Goal: Information Seeking & Learning: Learn about a topic

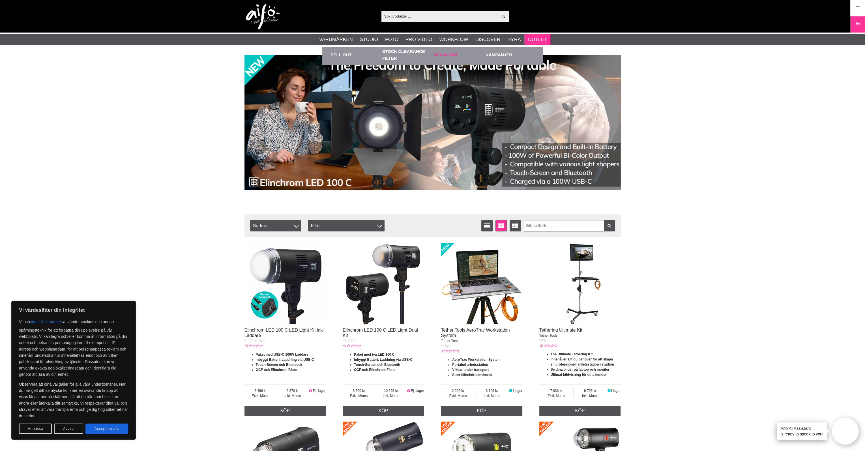
click at [439, 54] on link "Begagnat" at bounding box center [458, 55] width 49 height 16
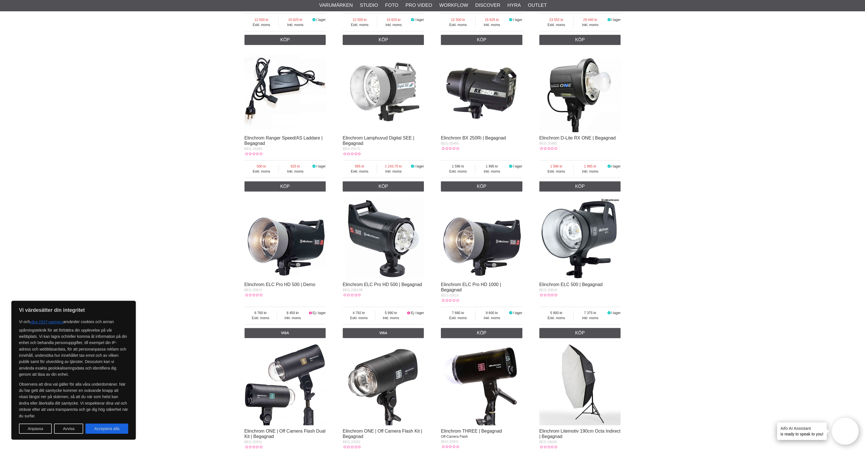
scroll to position [311, 0]
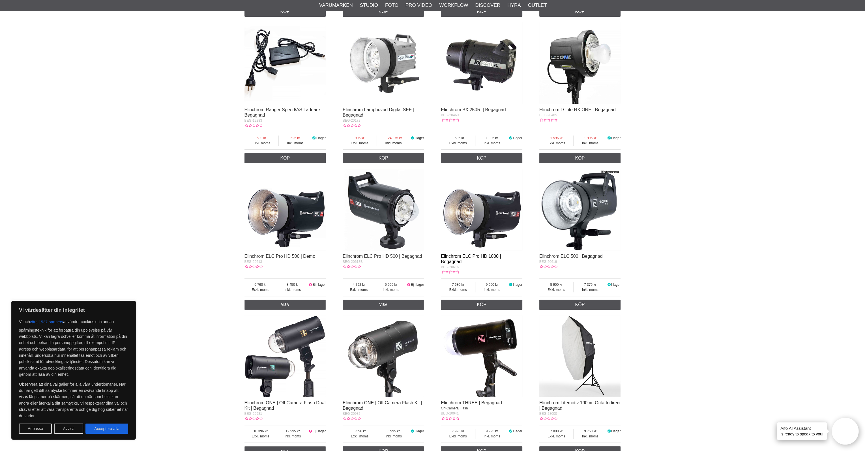
click at [496, 257] on link "Elinchrom ELC Pro HD 1000 | Begagnad" at bounding box center [471, 259] width 60 height 10
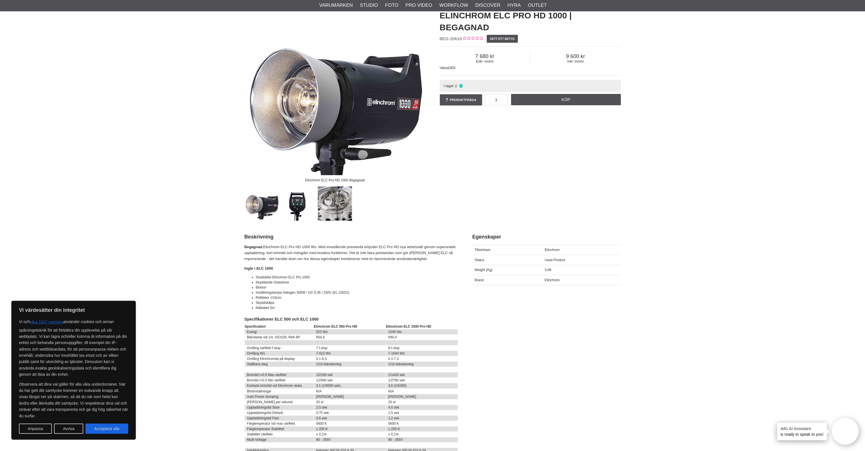
scroll to position [28, 0]
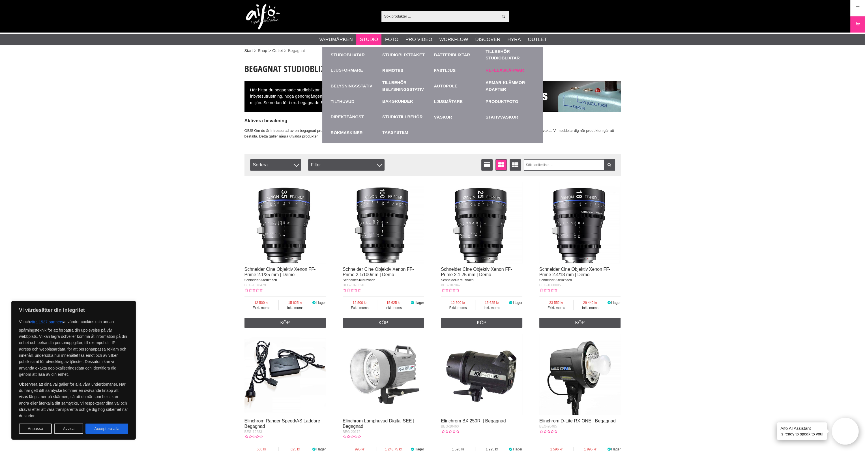
click at [489, 68] on link "Reflexskärmar" at bounding box center [504, 70] width 38 height 7
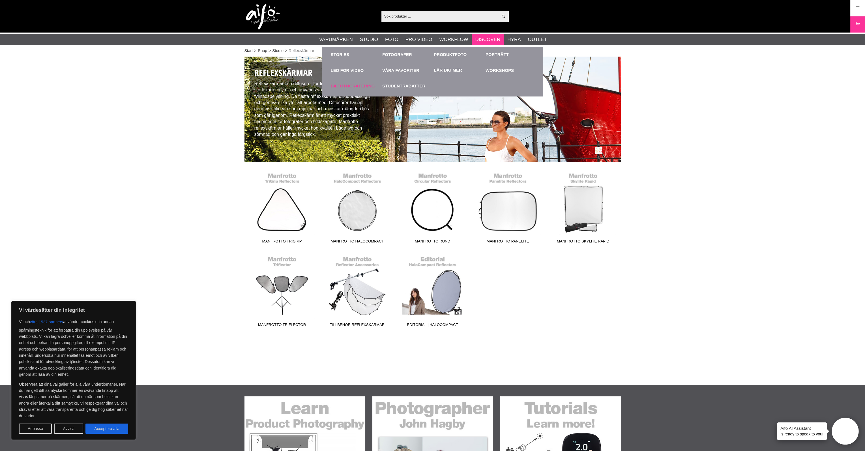
click at [368, 86] on link "Bilfotografering" at bounding box center [355, 86] width 49 height 16
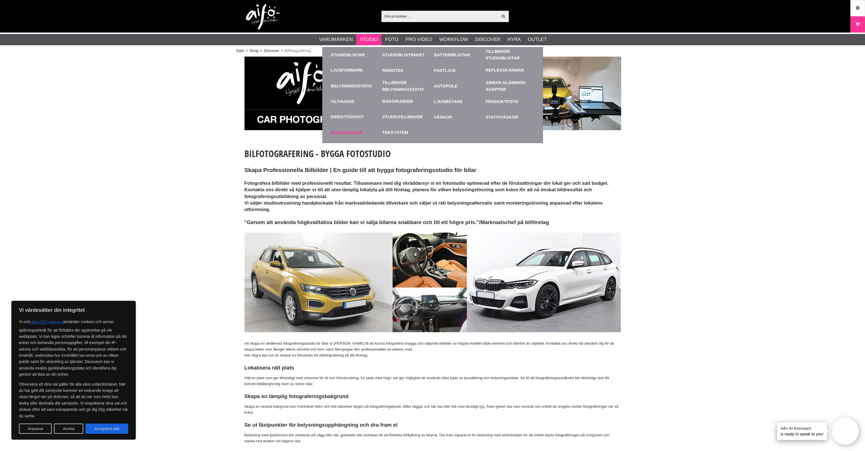
click at [351, 131] on link "Rökmaskiner" at bounding box center [355, 133] width 49 height 16
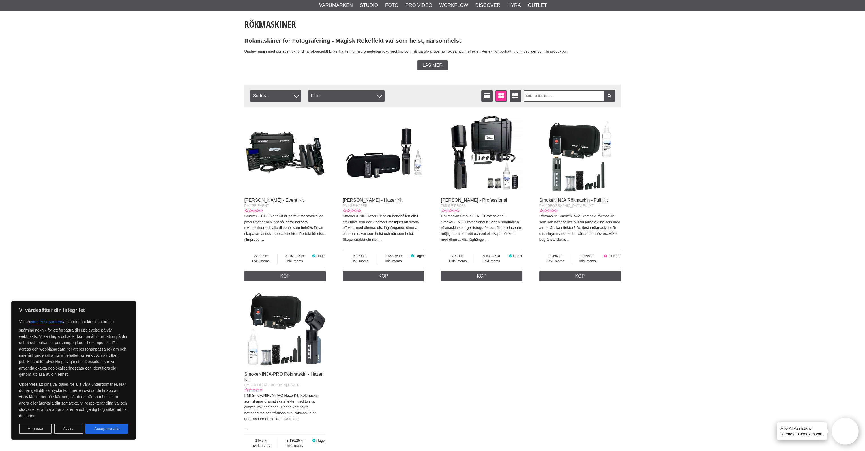
scroll to position [141, 0]
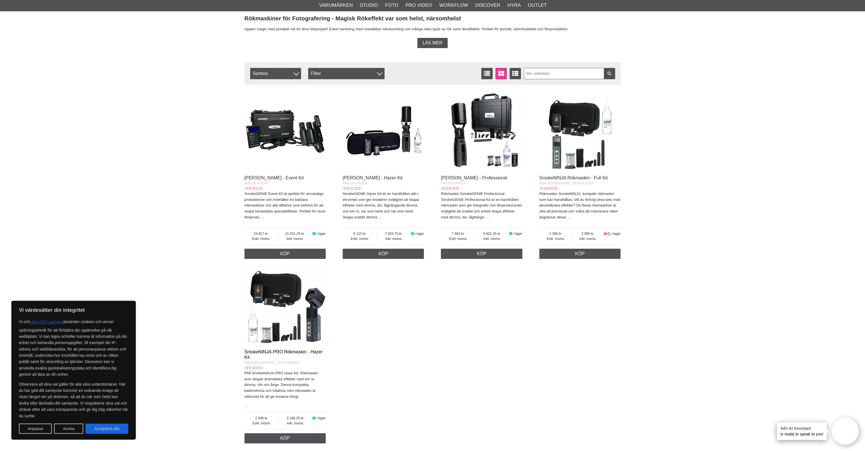
click at [267, 353] on link "SmokeNINJA-PRO Rökmaskin - Hazer Kit" at bounding box center [283, 354] width 78 height 10
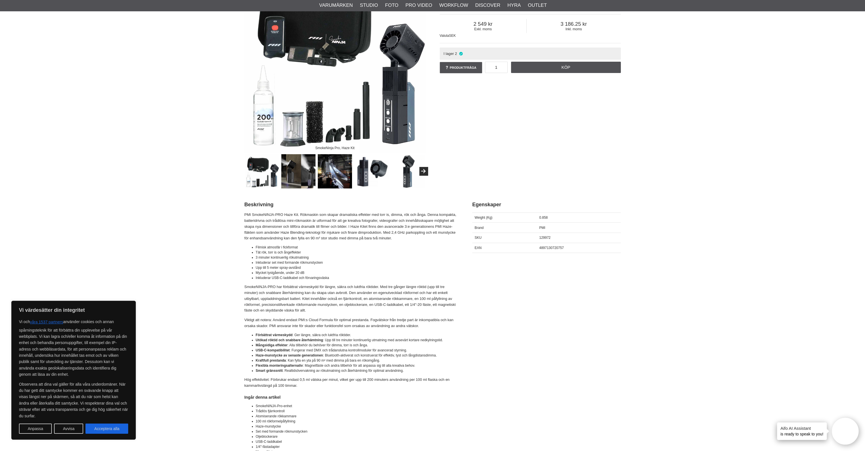
scroll to position [141, 0]
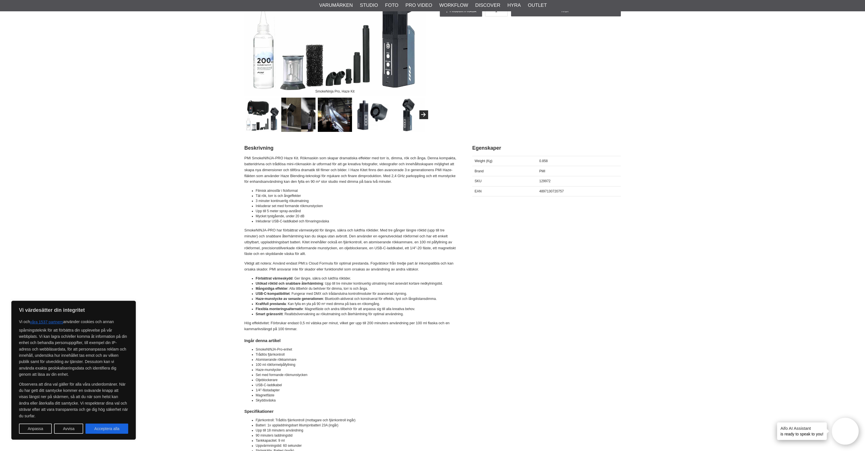
drag, startPoint x: 358, startPoint y: 309, endPoint x: 335, endPoint y: 350, distance: 46.4
click at [335, 350] on li "SmokeNINJA-Pro-enhet" at bounding box center [357, 349] width 202 height 5
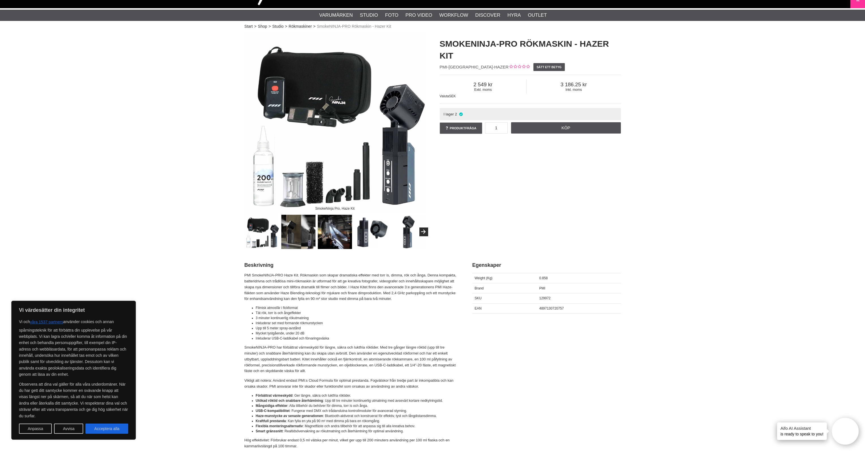
scroll to position [0, 0]
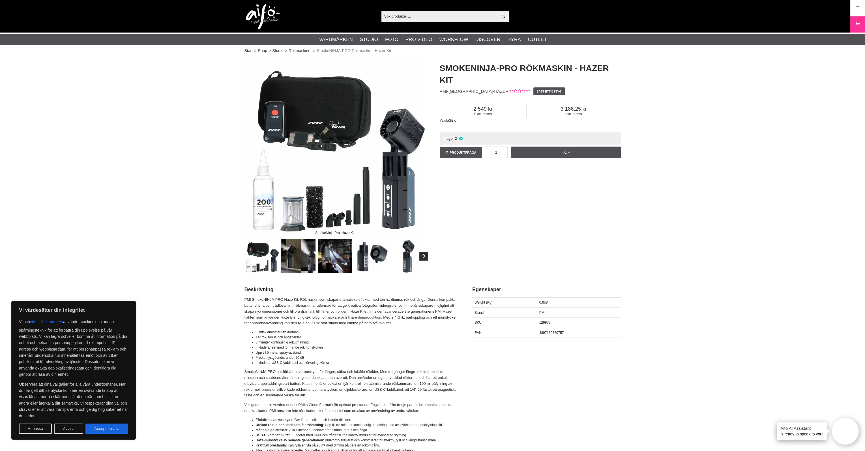
click at [334, 260] on img at bounding box center [335, 256] width 34 height 34
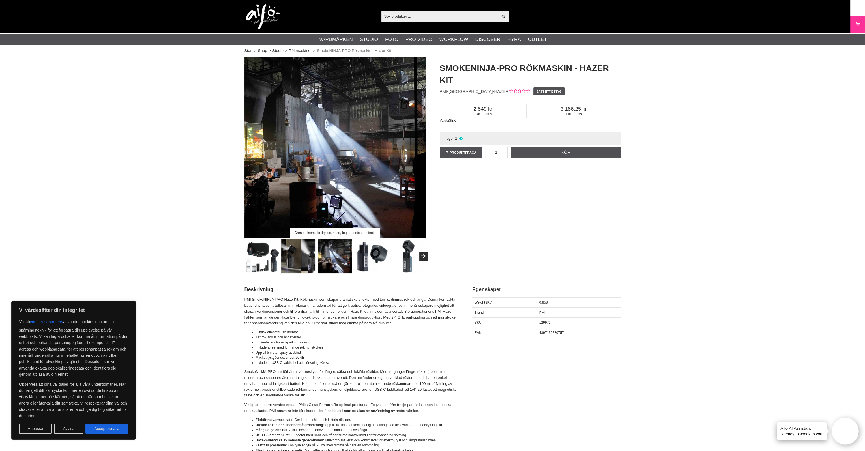
click at [309, 261] on img at bounding box center [298, 256] width 34 height 34
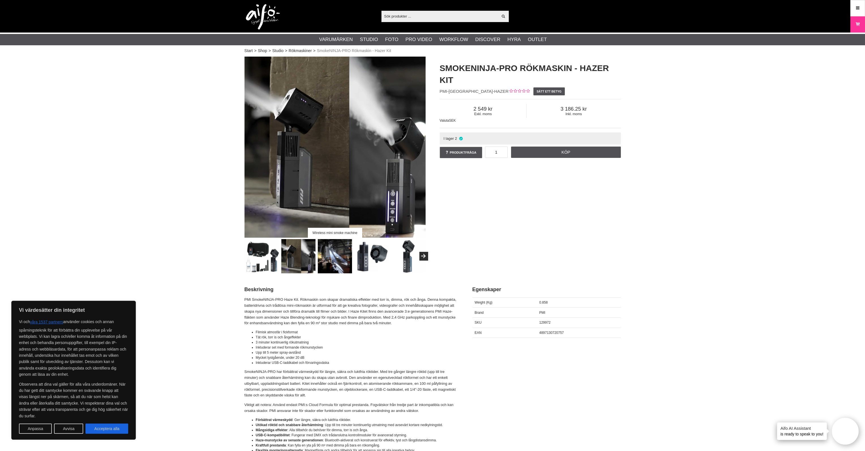
click at [257, 261] on img at bounding box center [262, 256] width 34 height 34
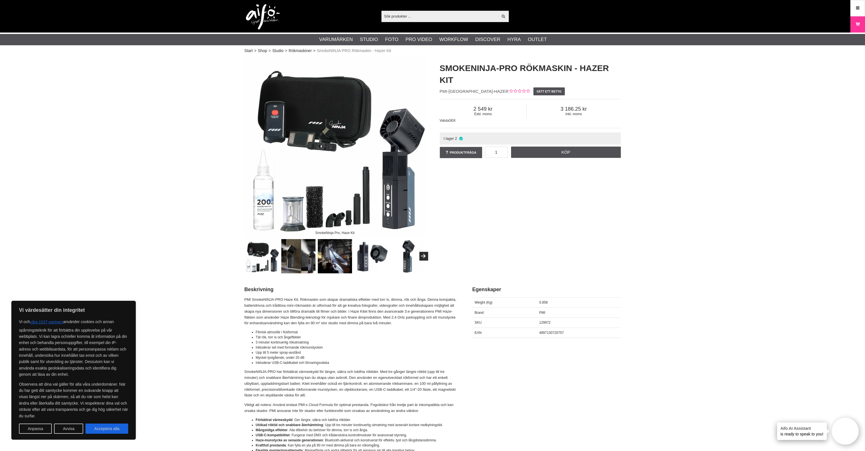
click at [400, 20] on input "text" at bounding box center [439, 16] width 117 height 8
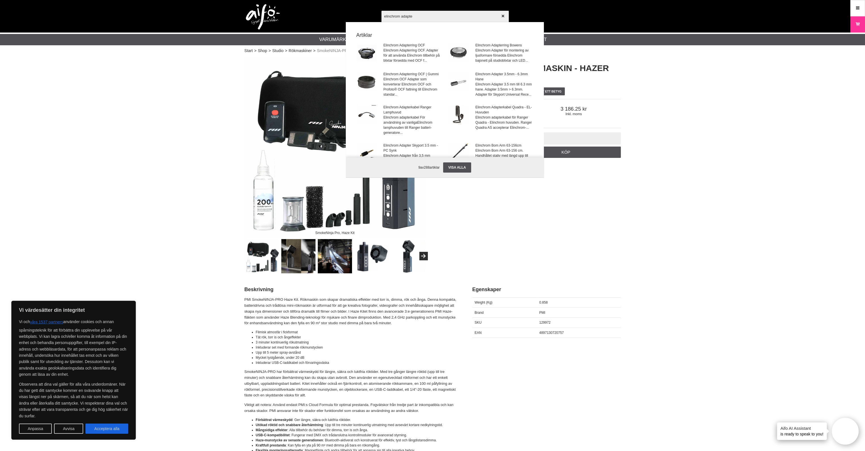
type input "elinchrom adapter"
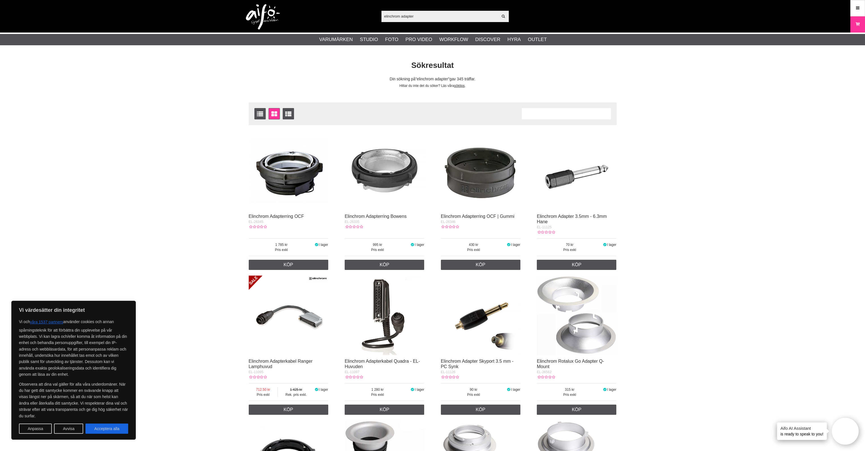
drag, startPoint x: 325, startPoint y: 240, endPoint x: 328, endPoint y: 234, distance: 6.3
